Goal: Find specific page/section: Find specific page/section

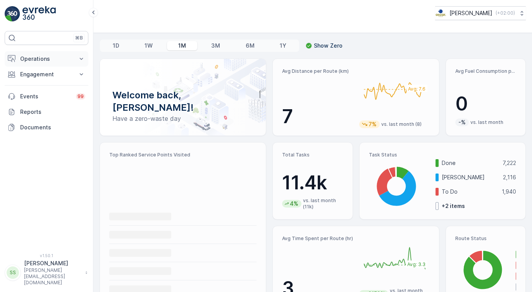
click at [44, 60] on p "Operations" at bounding box center [46, 59] width 53 height 8
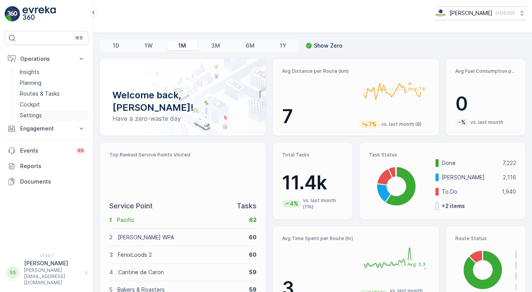
click at [31, 116] on p "Settings" at bounding box center [31, 116] width 22 height 8
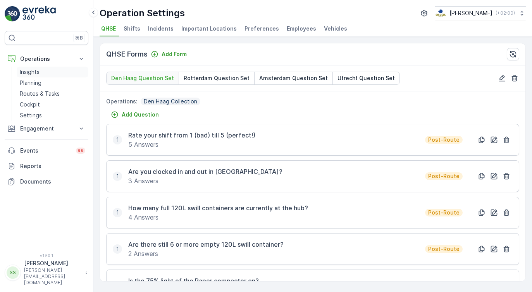
click at [29, 75] on p "Insights" at bounding box center [30, 72] width 20 height 8
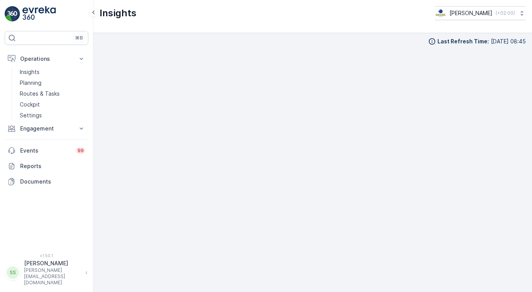
scroll to position [7, 0]
